Goal: Find specific page/section

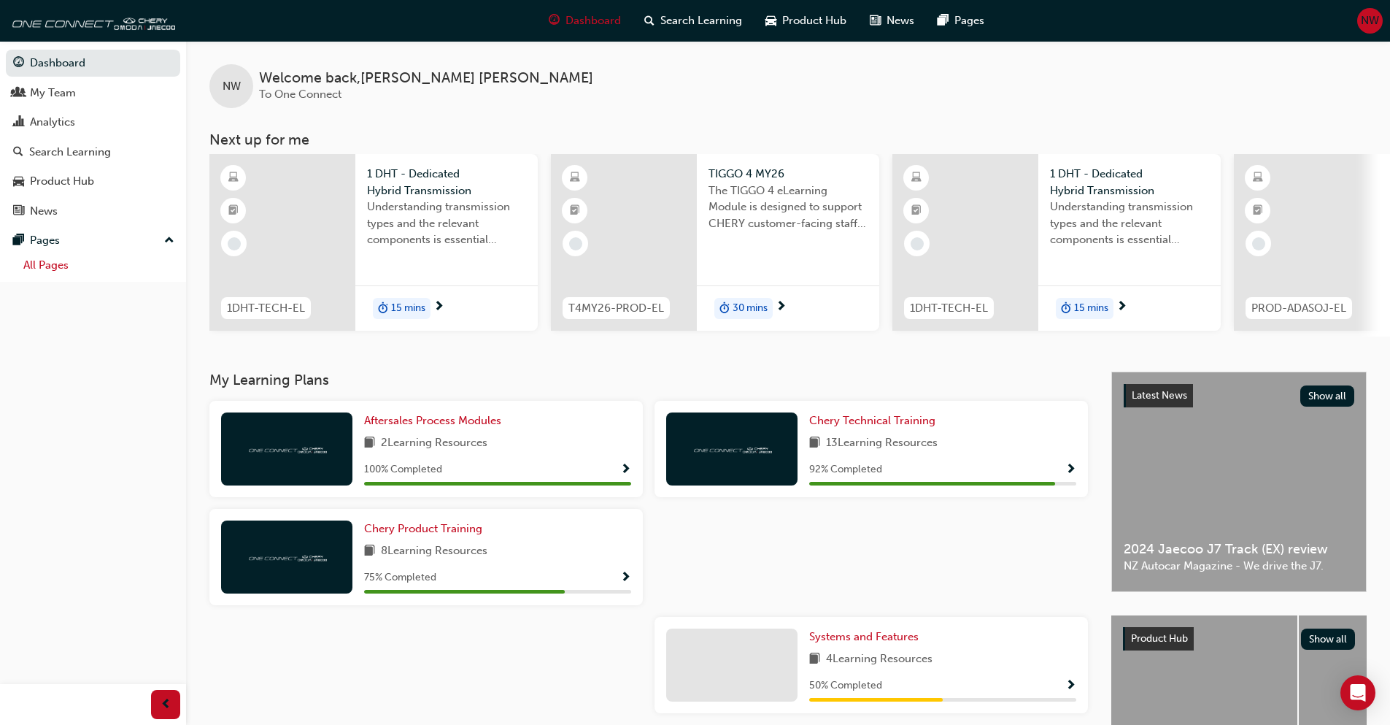
click at [81, 270] on link "All Pages" at bounding box center [99, 265] width 163 height 23
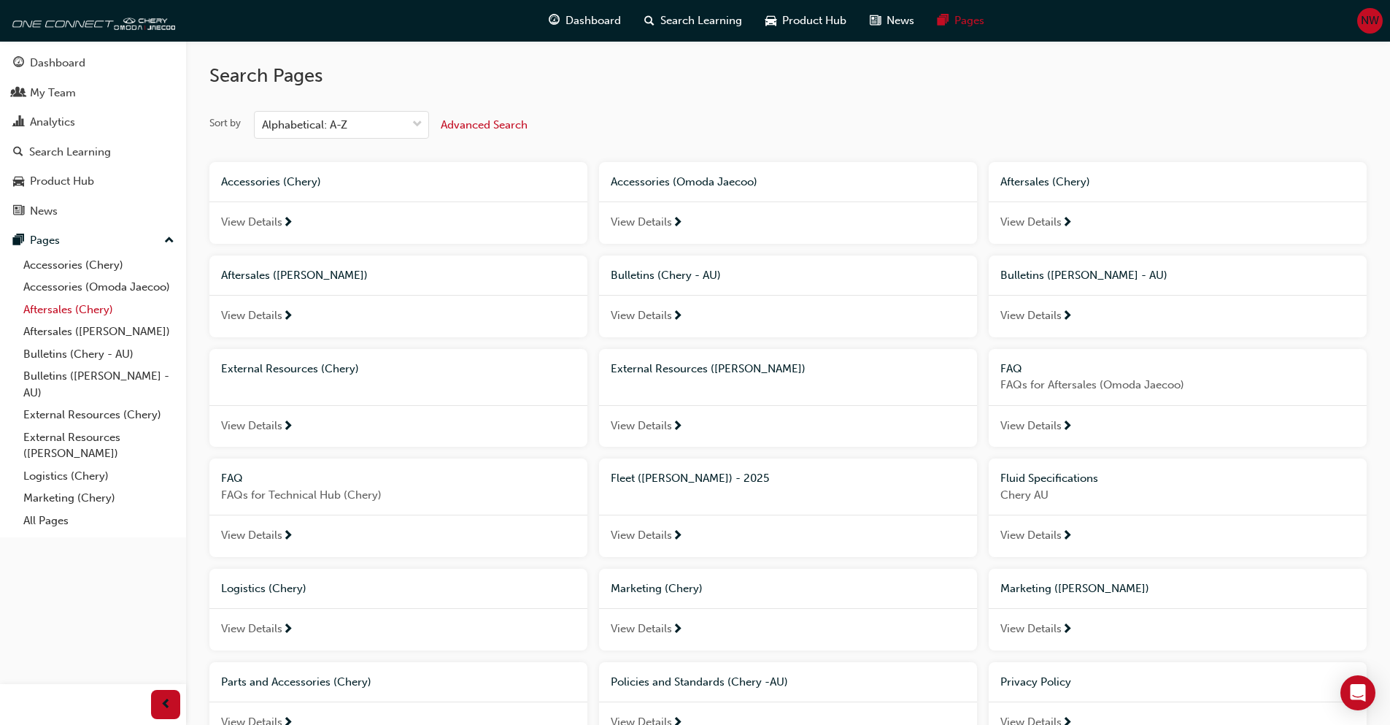
click at [72, 311] on link "Aftersales (Chery)" at bounding box center [99, 309] width 163 height 23
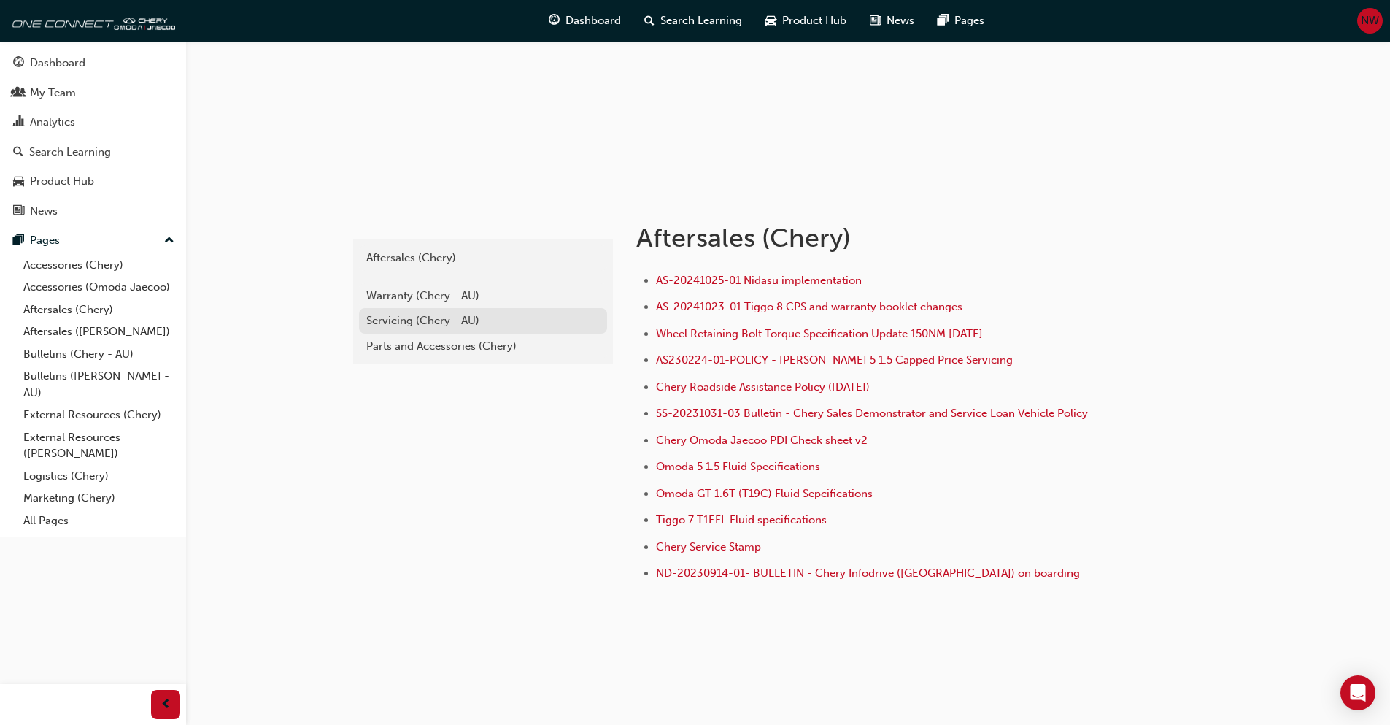
scroll to position [142, 0]
click at [482, 313] on div "Servicing (Chery - AU)" at bounding box center [482, 319] width 233 height 17
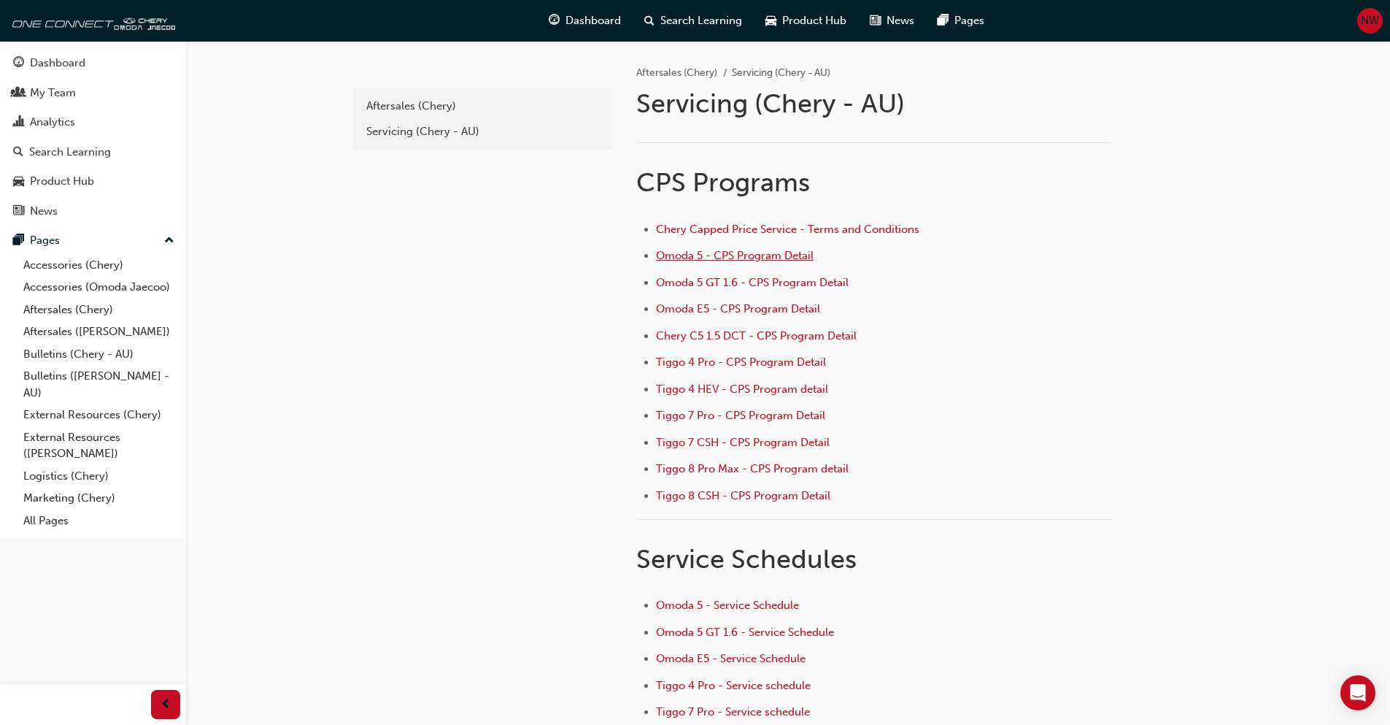
click at [750, 260] on span "Omoda 5 - CPS Program Detail" at bounding box center [735, 255] width 158 height 13
